Goal: Transaction & Acquisition: Book appointment/travel/reservation

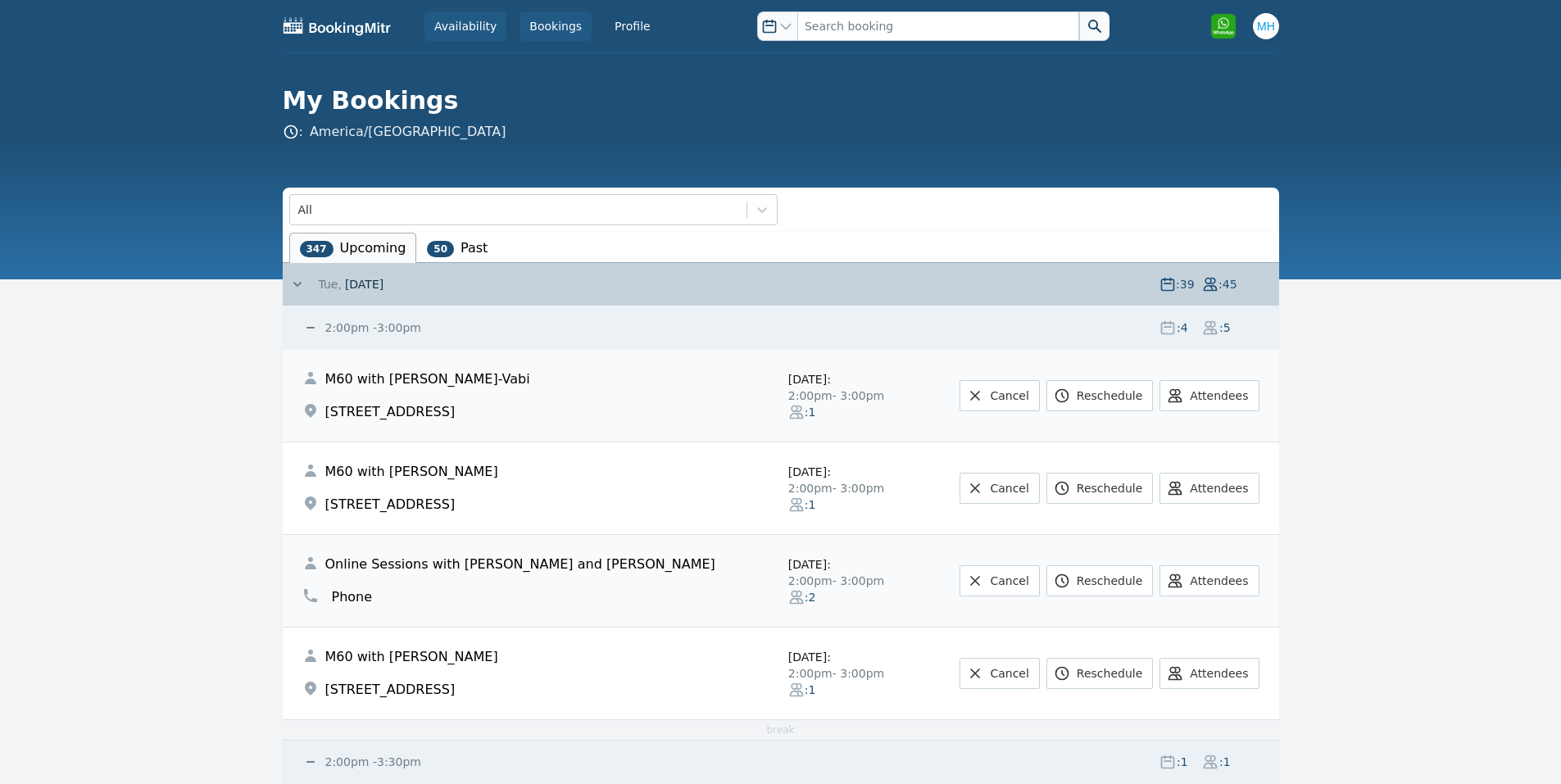
click at [446, 34] on link "Availability" at bounding box center [465, 26] width 82 height 29
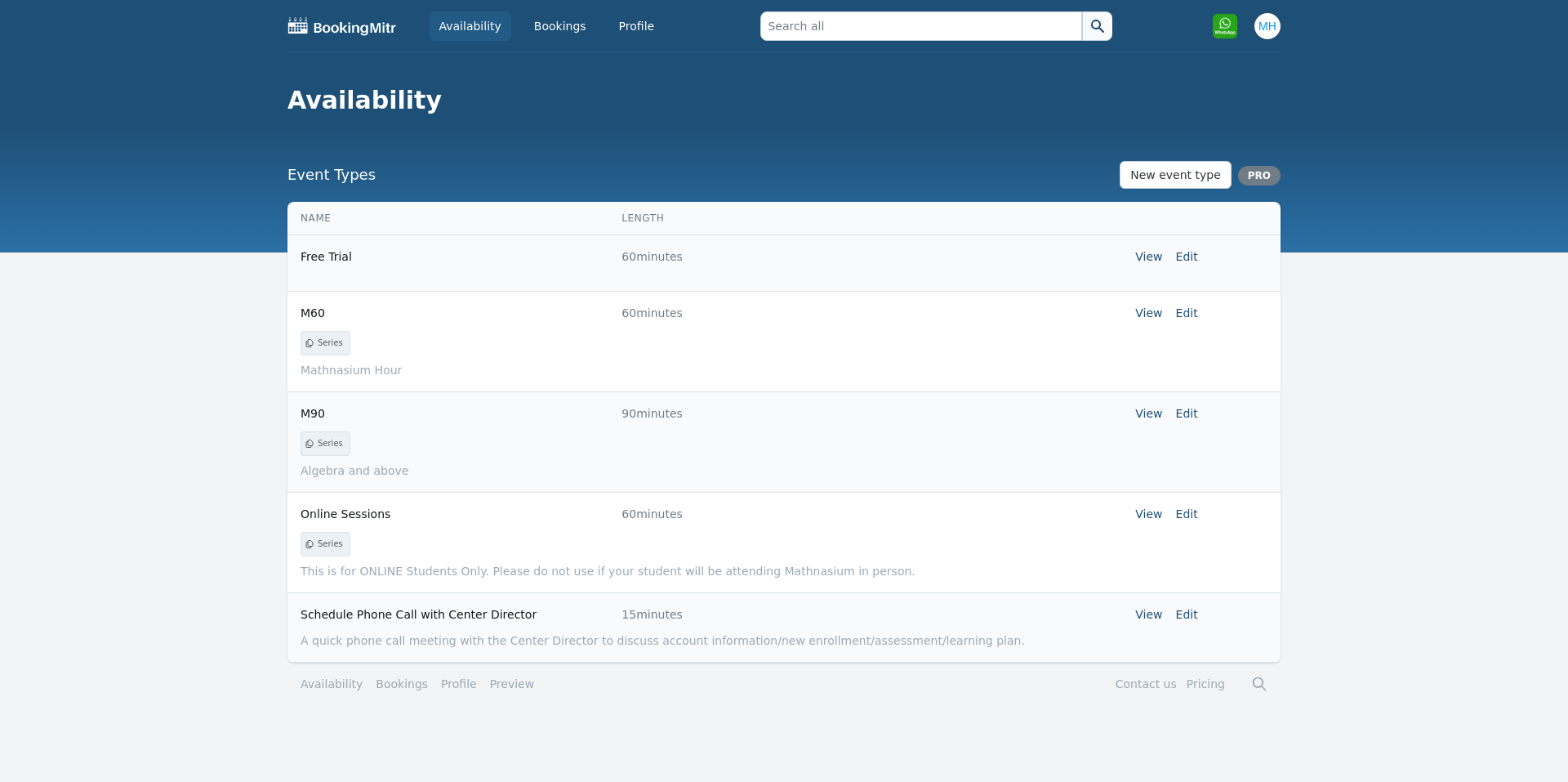
click at [468, 25] on link "Availability" at bounding box center [470, 25] width 82 height 29
click at [559, 22] on link "Bookings" at bounding box center [560, 25] width 72 height 29
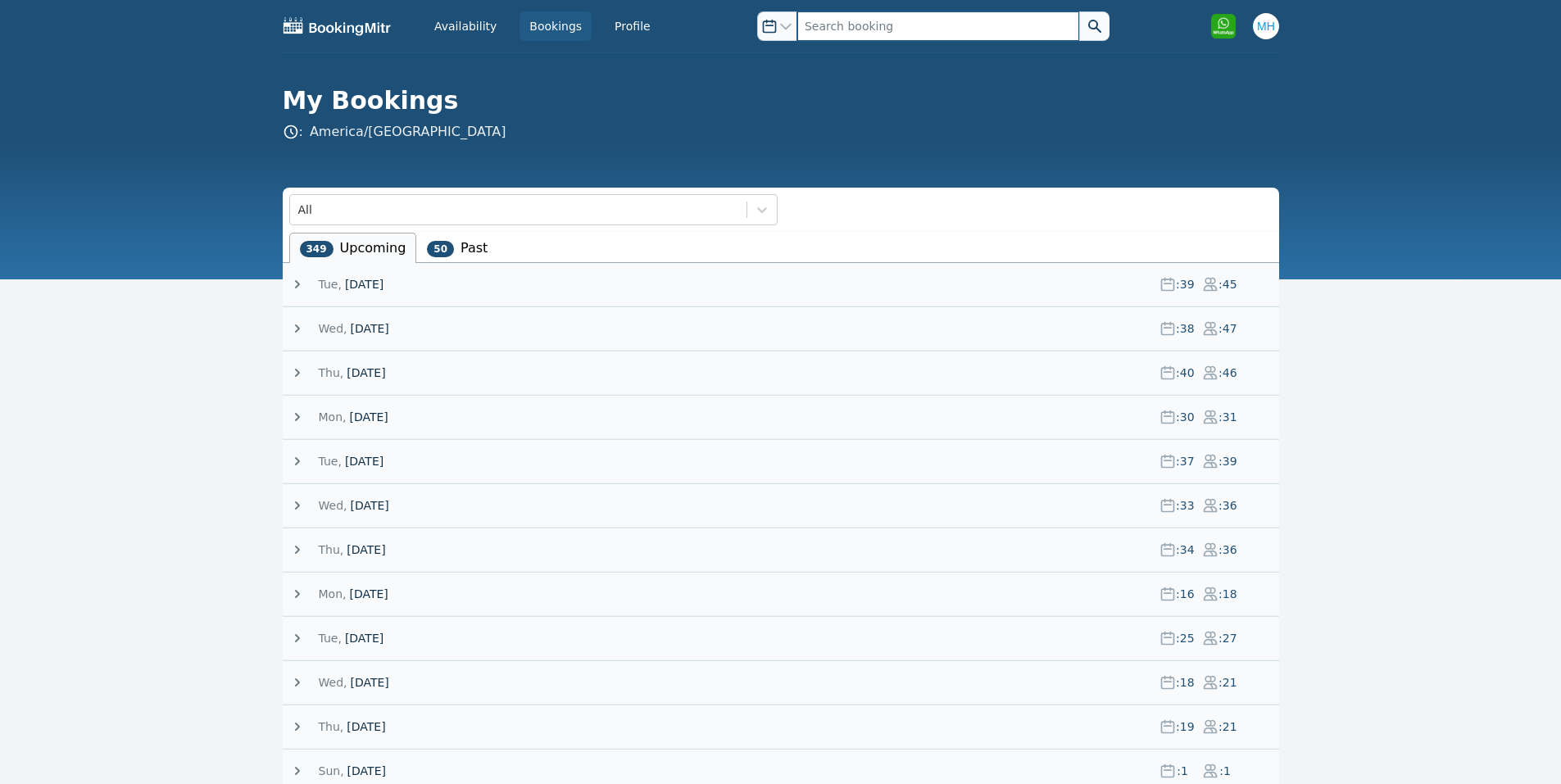
click at [900, 26] on input "text" at bounding box center [938, 26] width 282 height 29
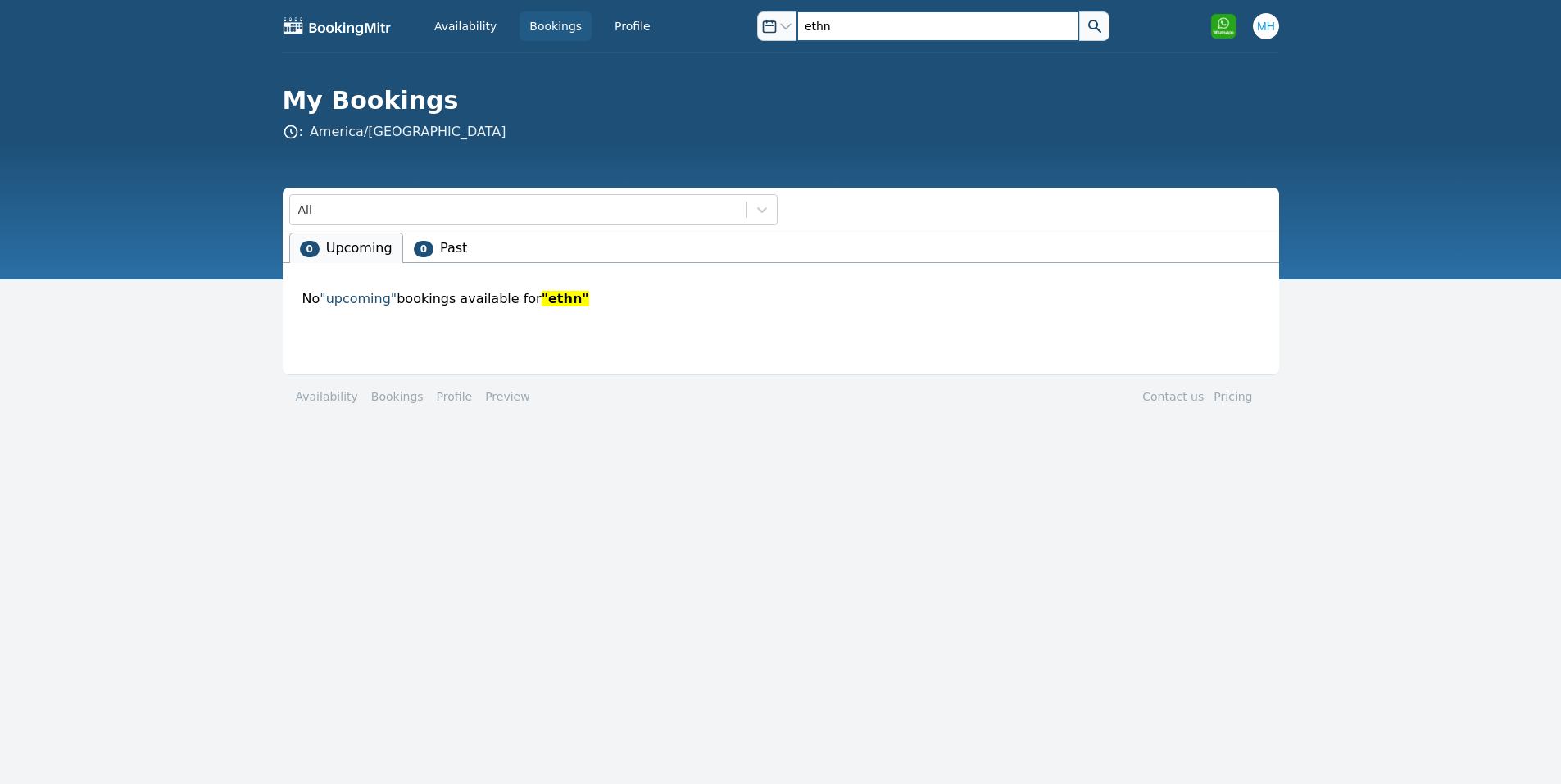
click at [779, 15] on div "Open options ethn" at bounding box center [933, 26] width 352 height 29
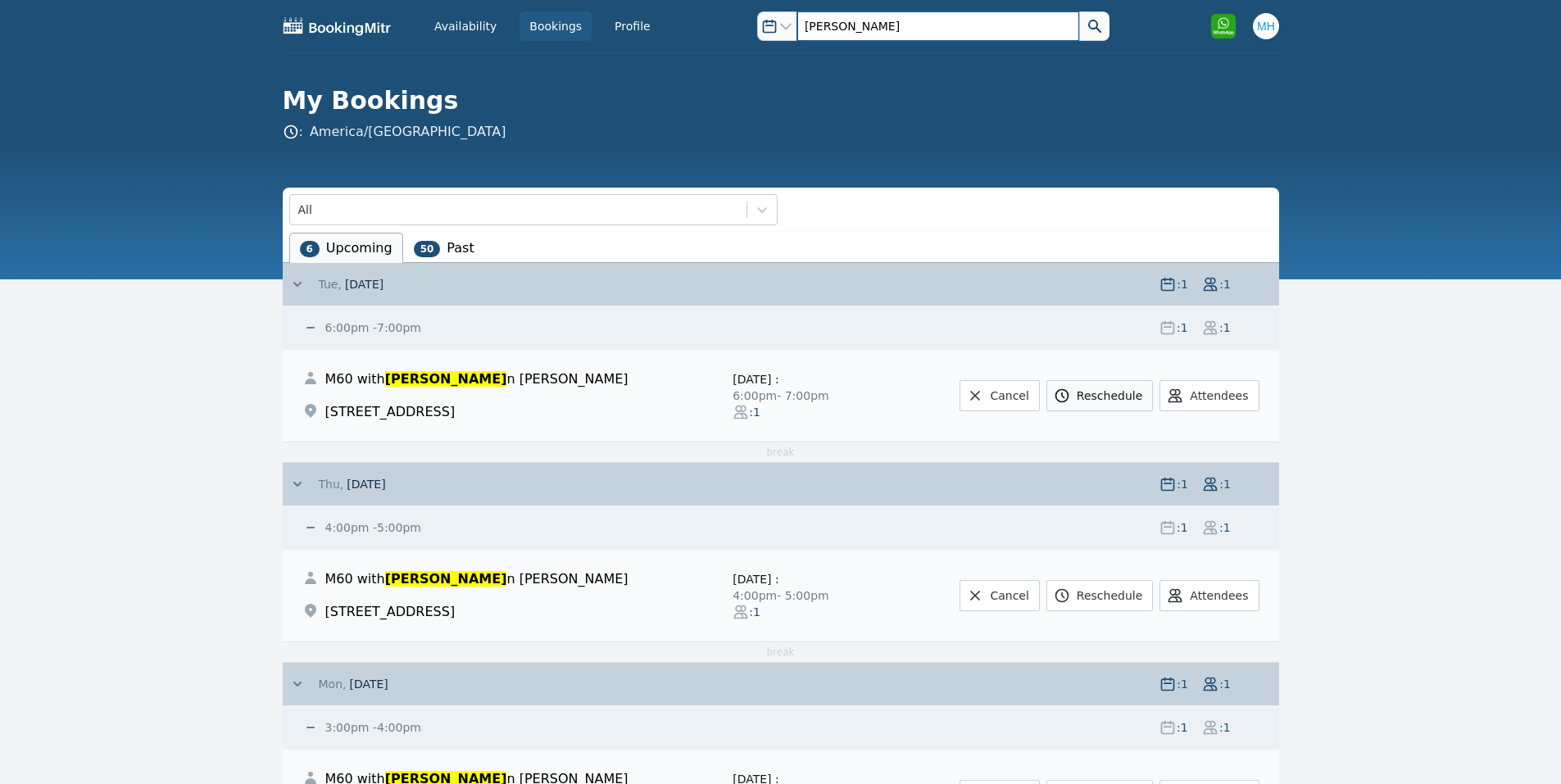
type input "[PERSON_NAME]"
click at [1139, 393] on link "Reschedule" at bounding box center [1099, 395] width 107 height 31
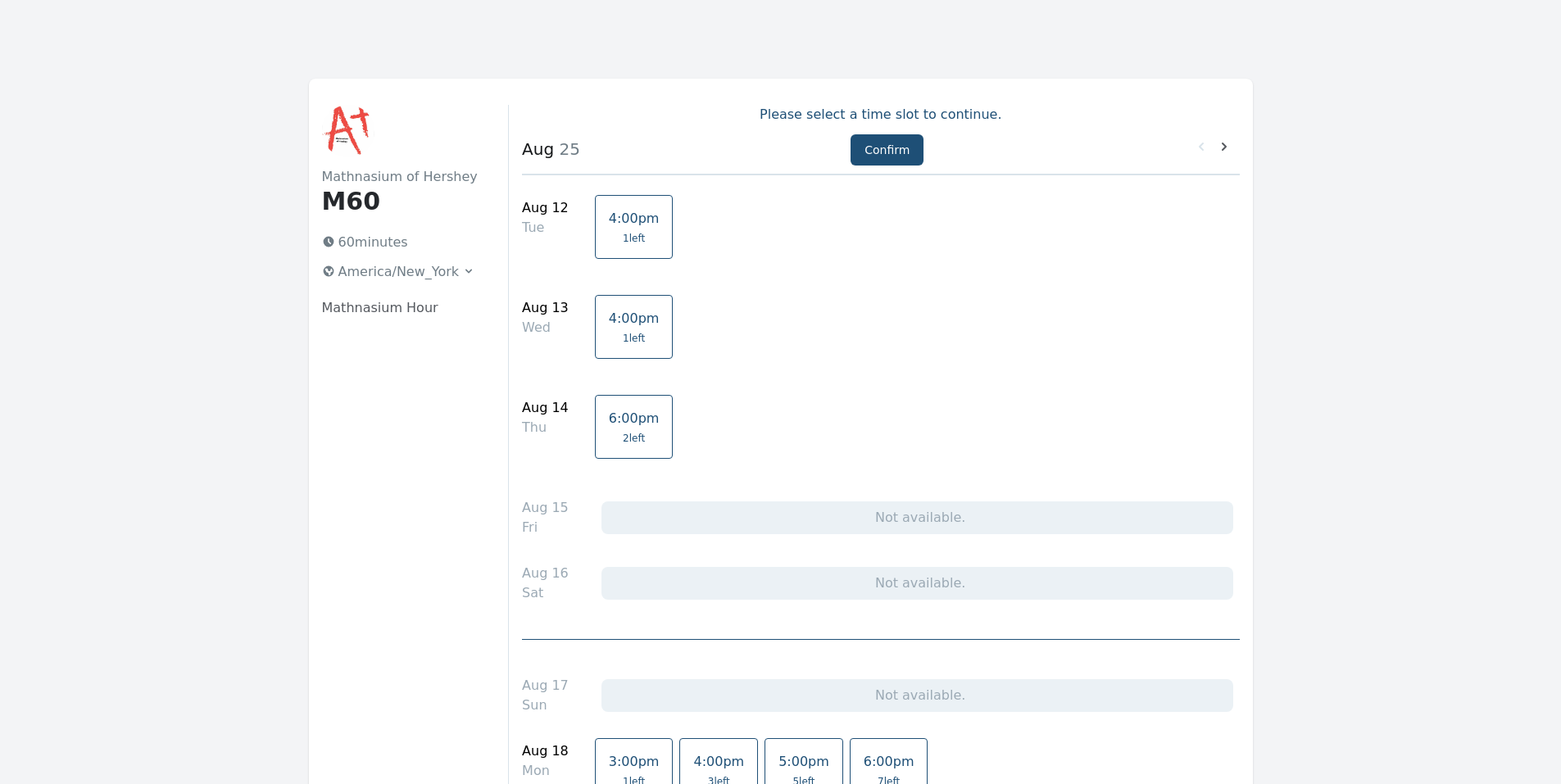
click at [623, 232] on span "1 left" at bounding box center [633, 238] width 22 height 13
click at [883, 152] on button "Confirm" at bounding box center [886, 149] width 73 height 31
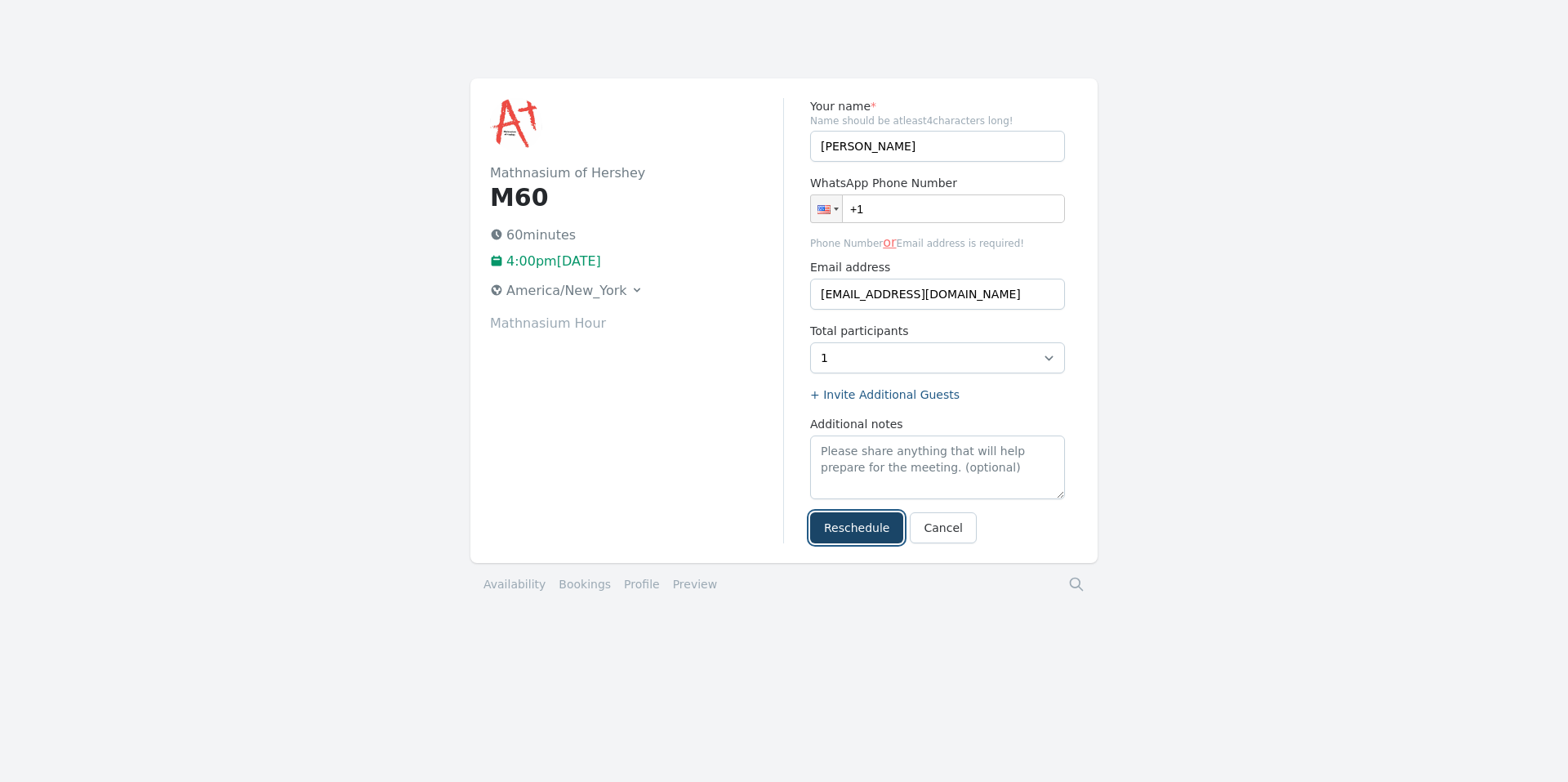
click at [841, 530] on button "Reschedule" at bounding box center [856, 527] width 93 height 31
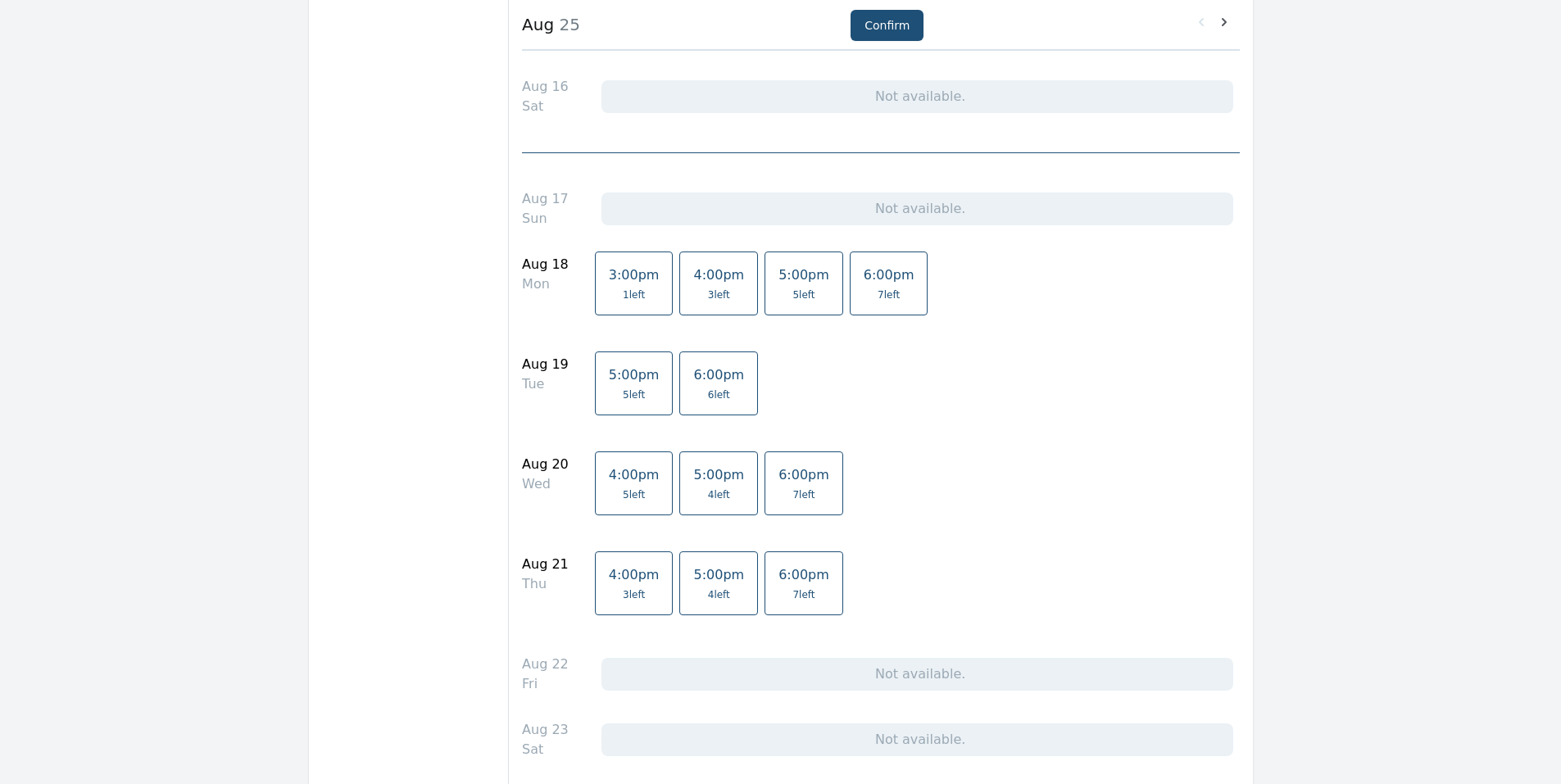
scroll to position [494, 0]
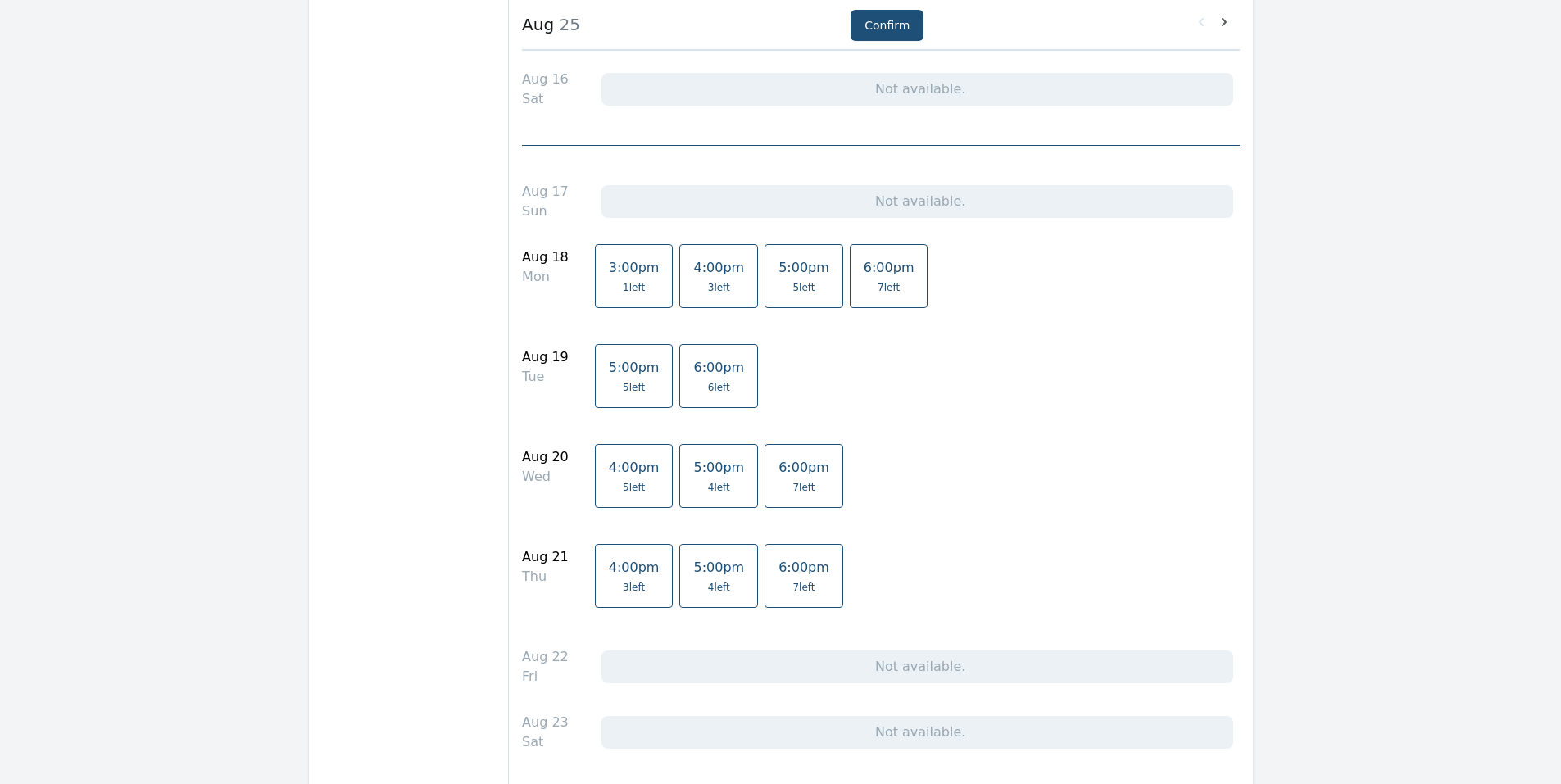
click at [631, 466] on span "4:00pm" at bounding box center [635, 467] width 51 height 15
click at [890, 25] on button "Confirm" at bounding box center [886, 25] width 73 height 31
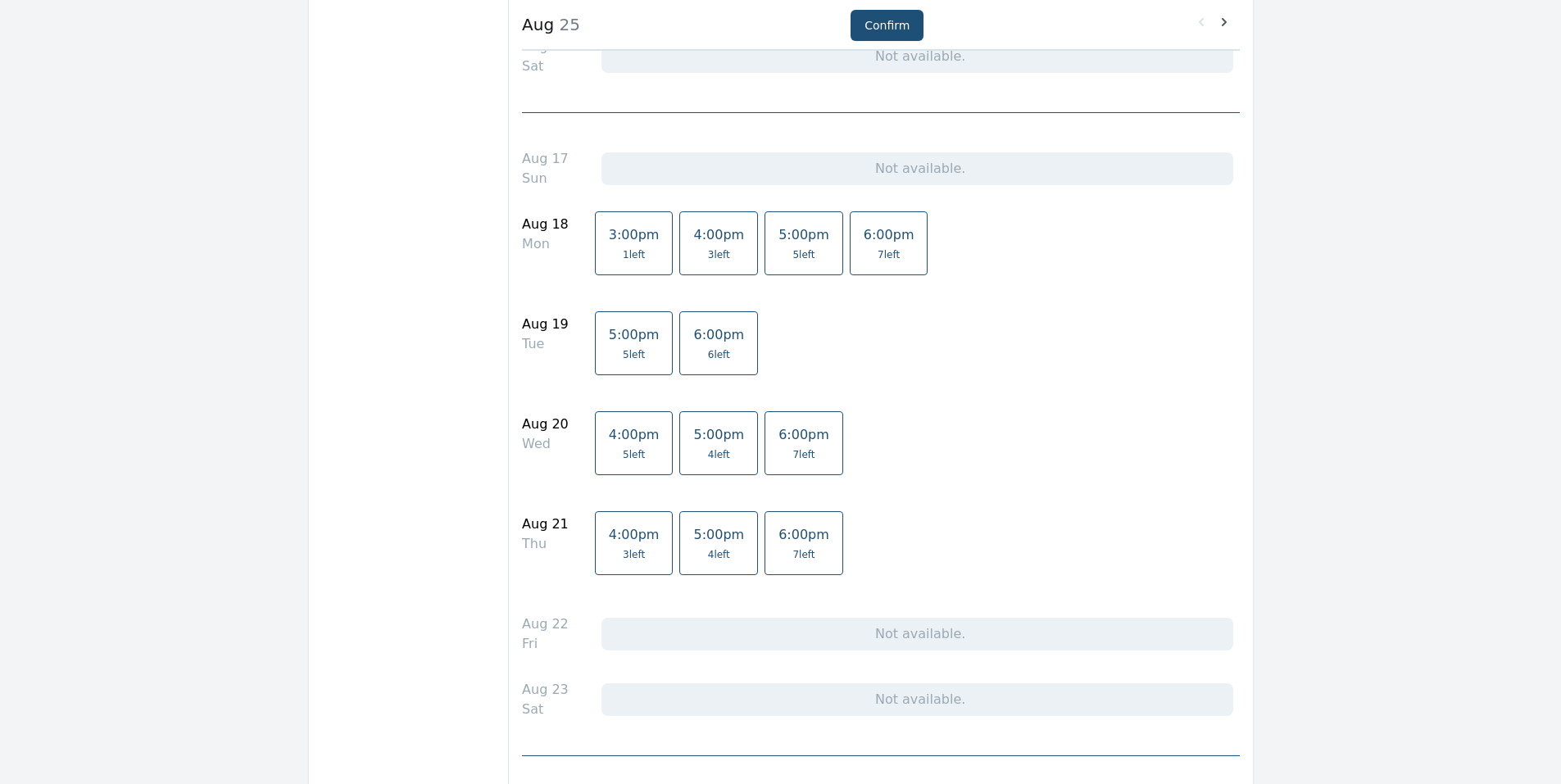
scroll to position [616, 0]
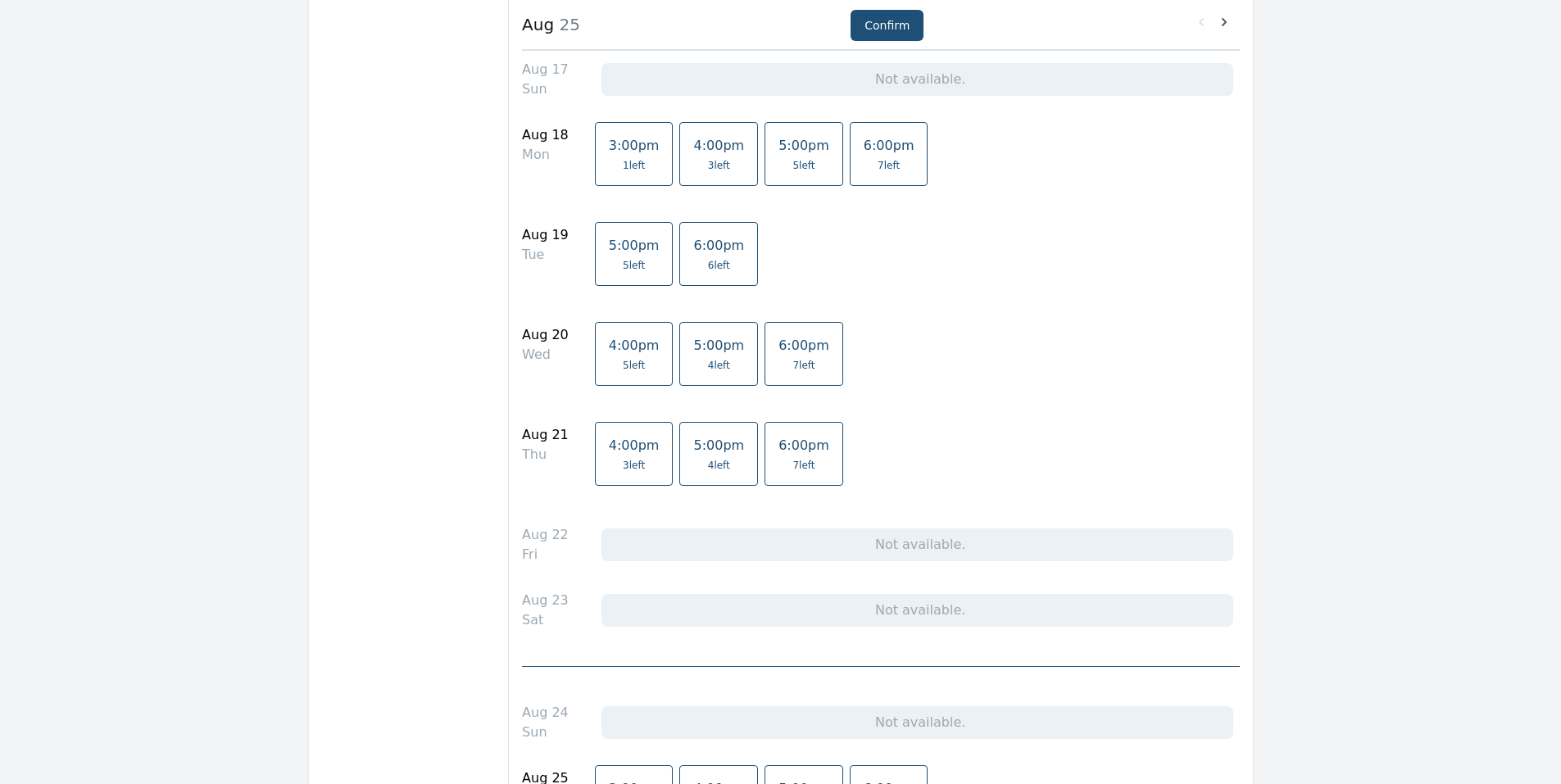
click at [615, 357] on link "4:00pm 5 left" at bounding box center [634, 354] width 79 height 64
click at [859, 29] on button "Confirm" at bounding box center [886, 25] width 73 height 31
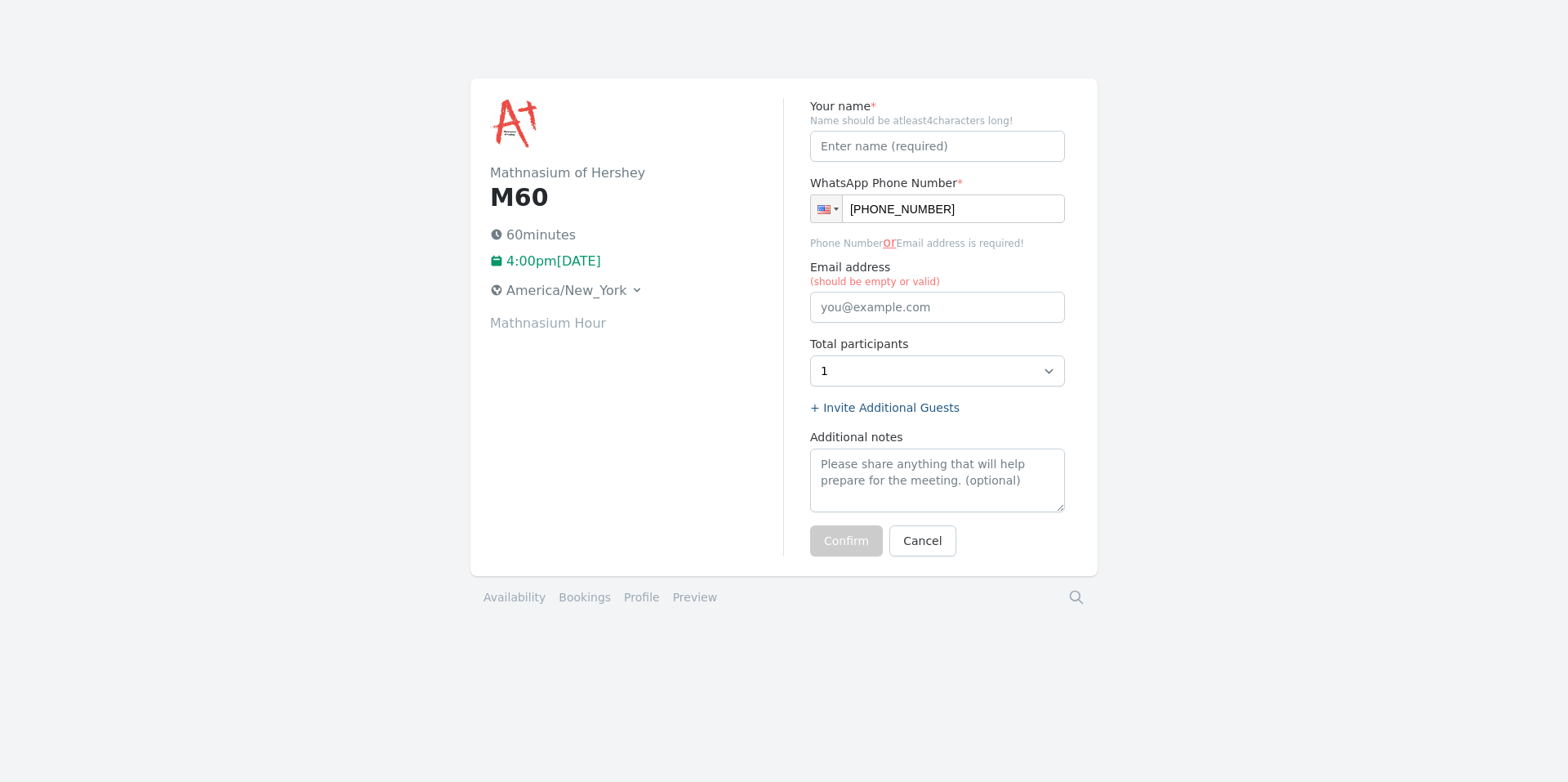
type input "+1 (717) 798-2662"
click at [867, 148] on input "Your name *" at bounding box center [937, 146] width 255 height 31
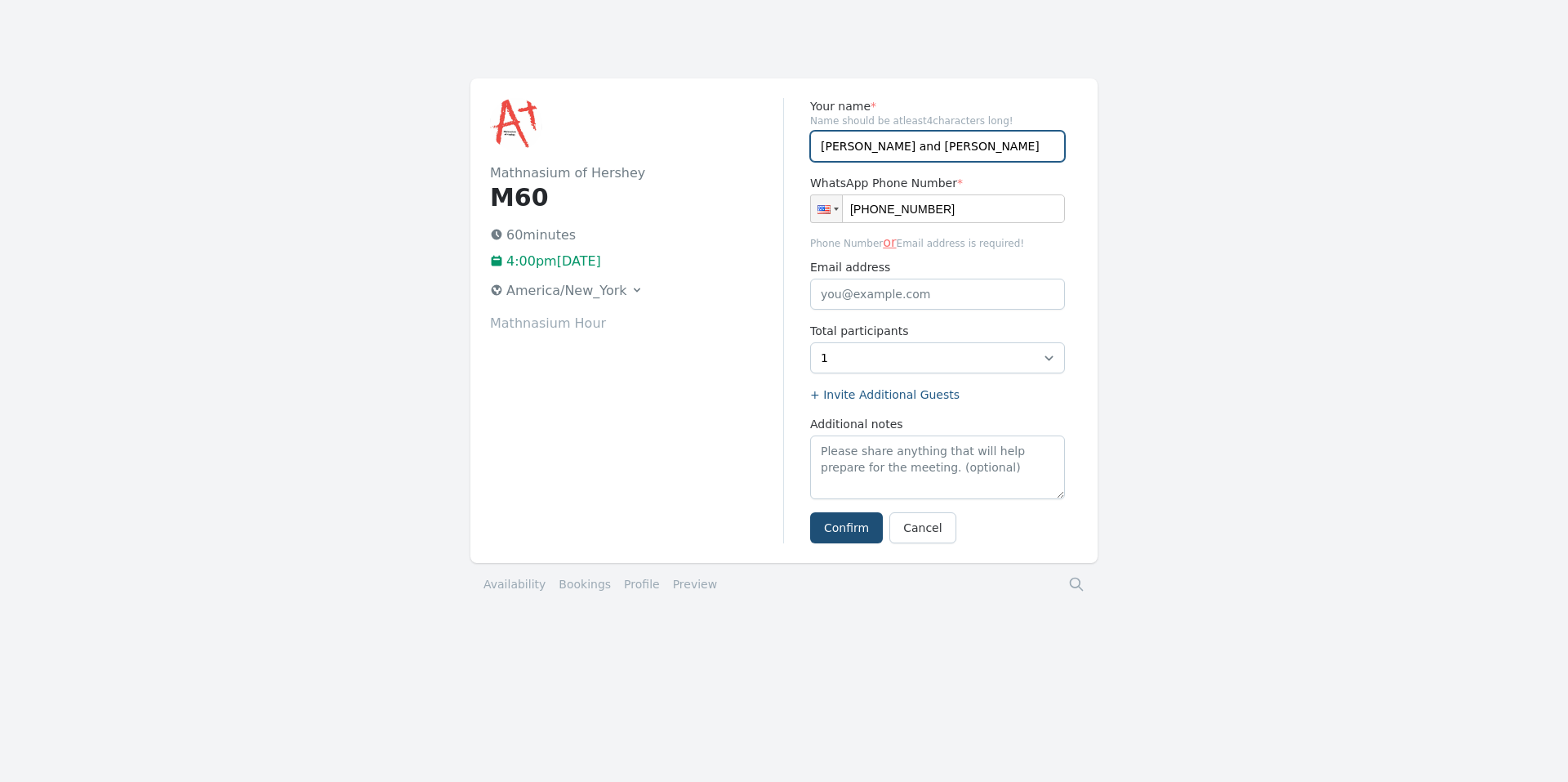
type input "Henry and William Fernandez"
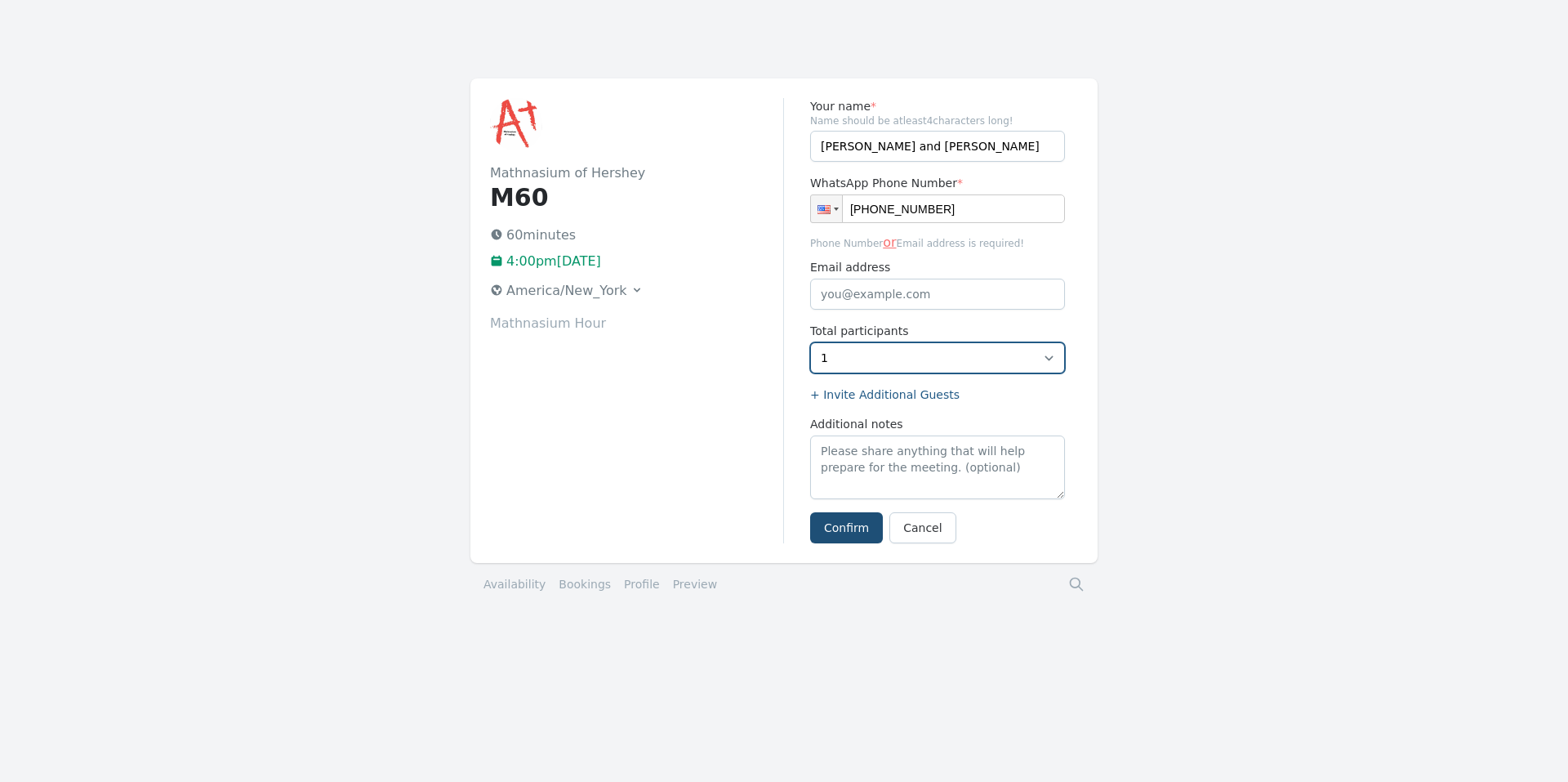
click at [897, 355] on select "1 2 3 4 5" at bounding box center [937, 358] width 255 height 31
select select "2"
click at [810, 342] on select "1 2 3 4 5" at bounding box center [937, 358] width 255 height 31
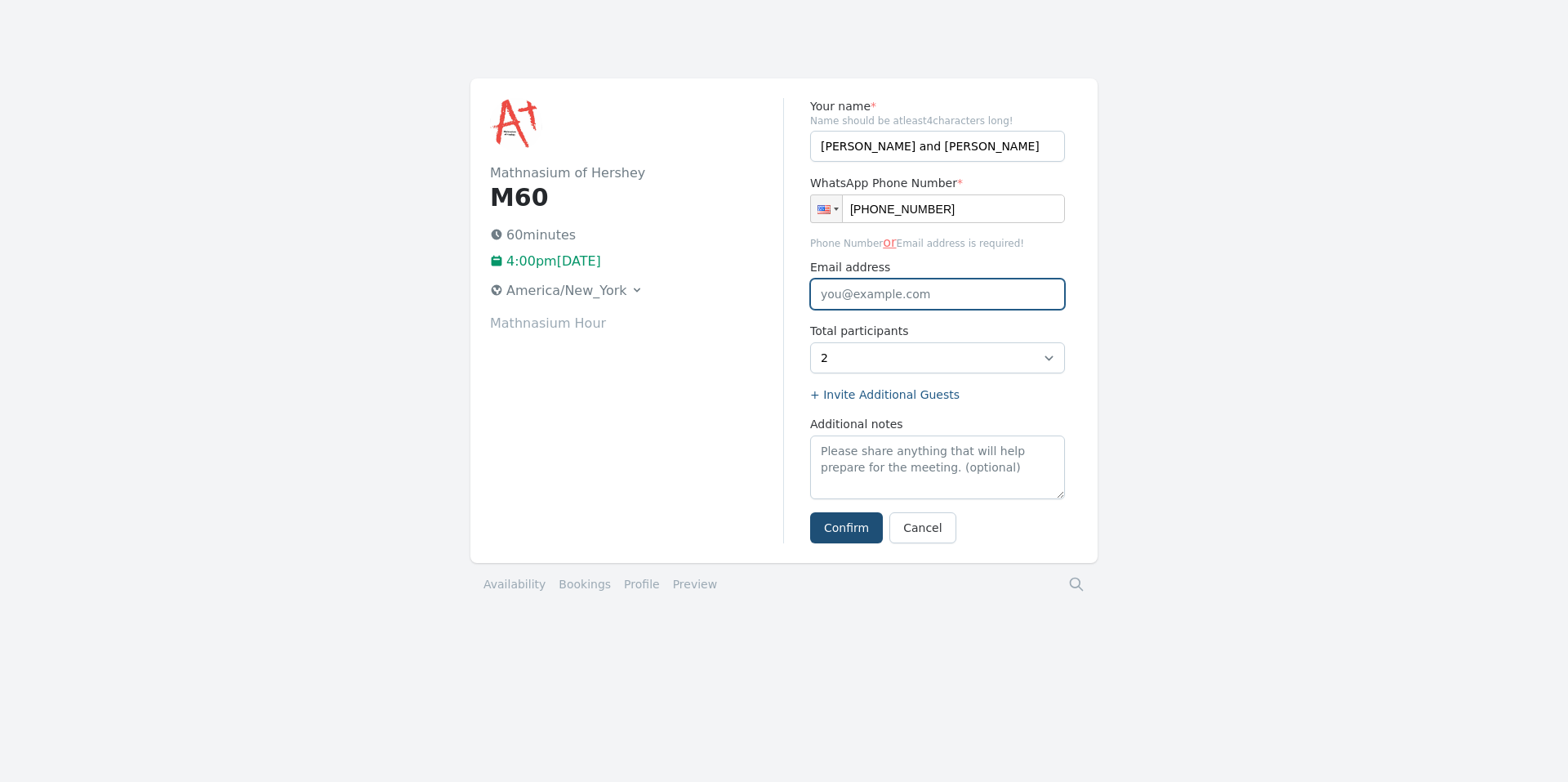
click at [894, 293] on input "Email address" at bounding box center [937, 293] width 255 height 31
drag, startPoint x: 894, startPoint y: 293, endPoint x: 850, endPoint y: 288, distance: 44.3
click at [850, 288] on input "Email address" at bounding box center [937, 293] width 255 height 31
drag, startPoint x: 961, startPoint y: 290, endPoint x: 650, endPoint y: 293, distance: 311.0
click at [650, 293] on div "Mathnasium of Hershey M60 60 minutes 4:00pm, Wednesday 20 August 2025 America/N…" at bounding box center [784, 321] width 627 height 485
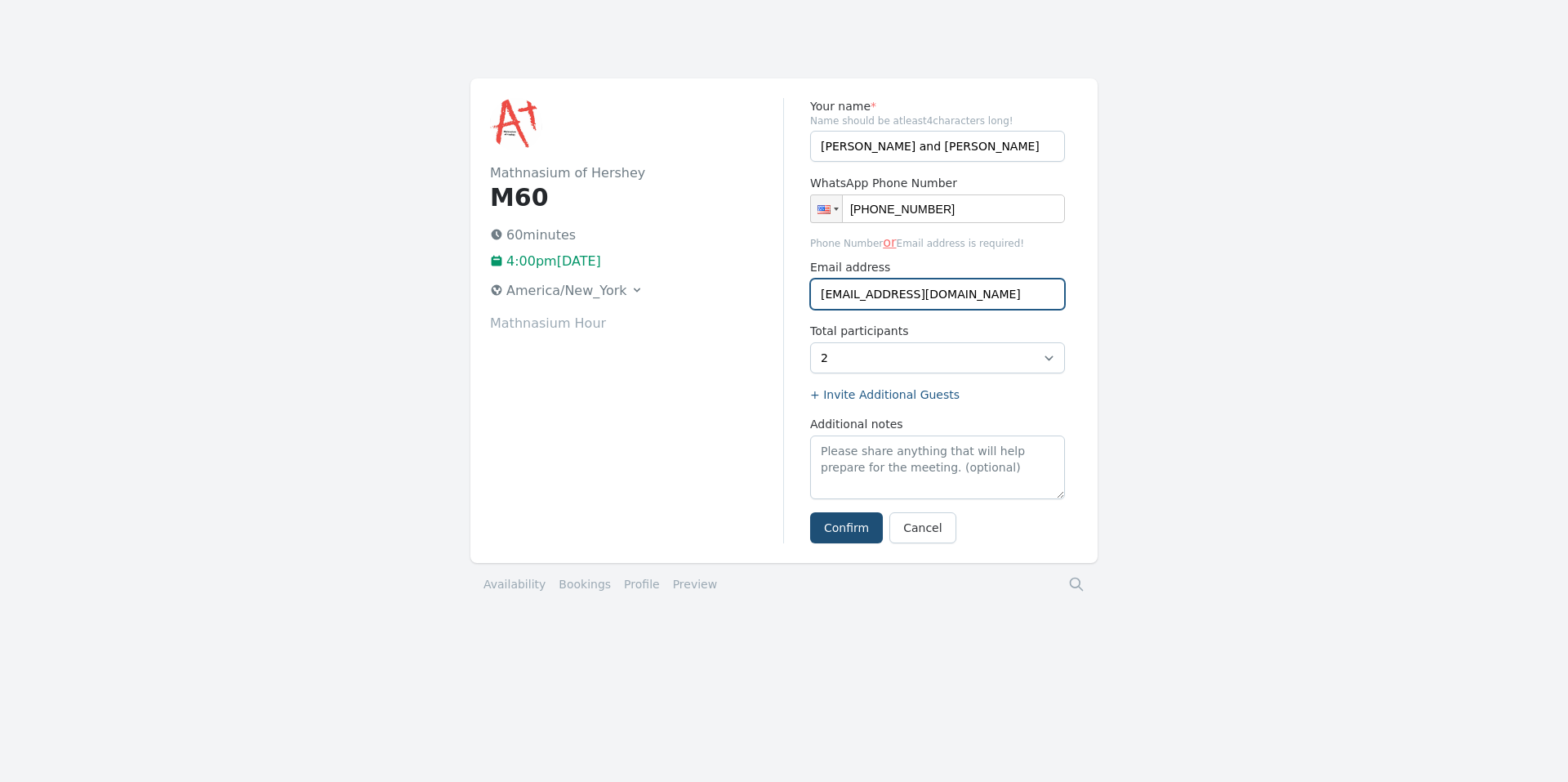
paste input "mdelbaggio@gmail"
type input "mdelbaggio@gmail.com"
click at [555, 324] on p "Mathnasium Hour" at bounding box center [636, 324] width 293 height 20
click at [860, 524] on button "Confirm" at bounding box center [846, 527] width 73 height 31
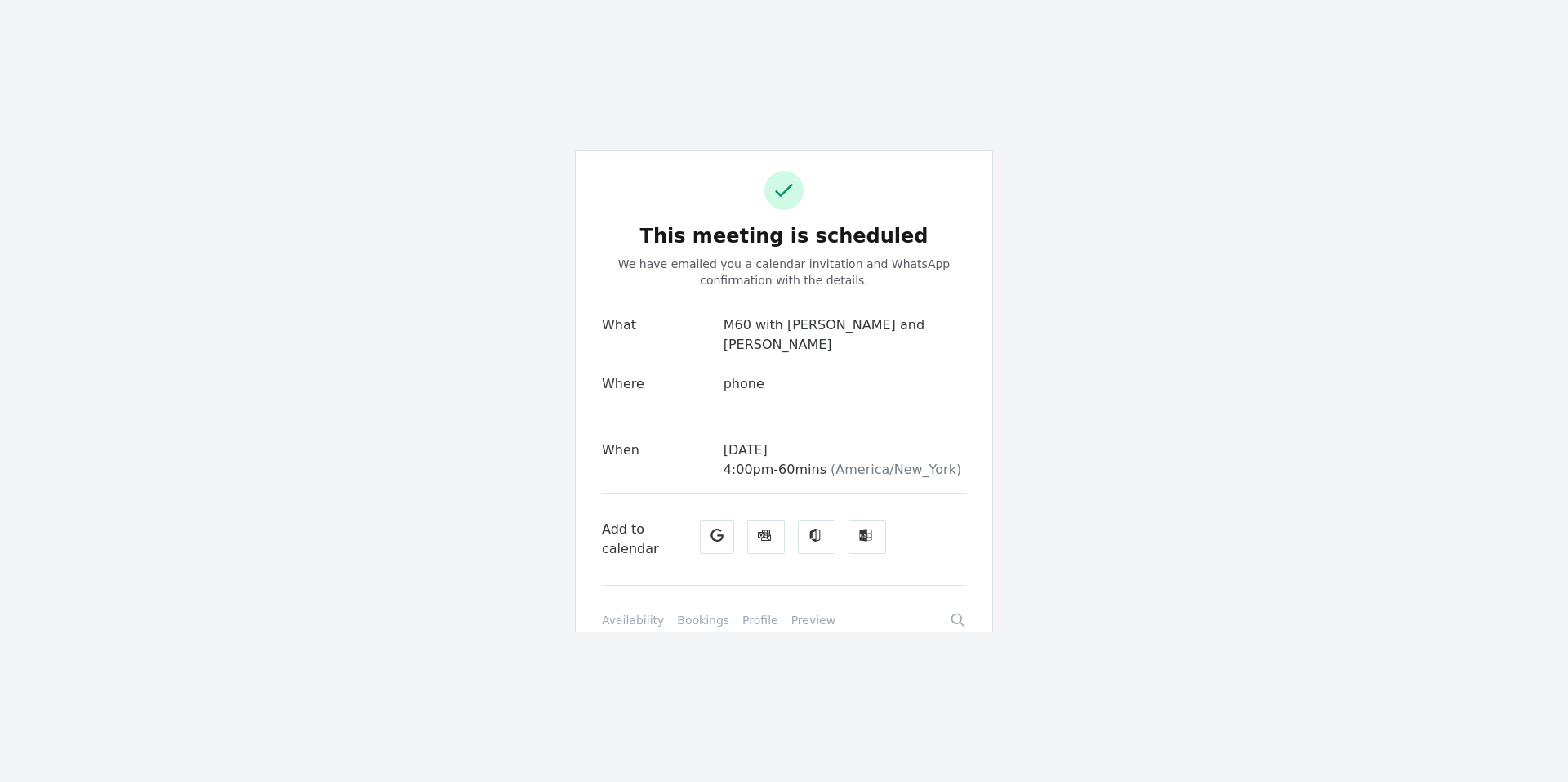
click at [745, 48] on div "​ This meeting is scheduled We have emailed you a calendar invitation and Whats…" at bounding box center [784, 391] width 1568 height 782
